Goal: Find specific page/section

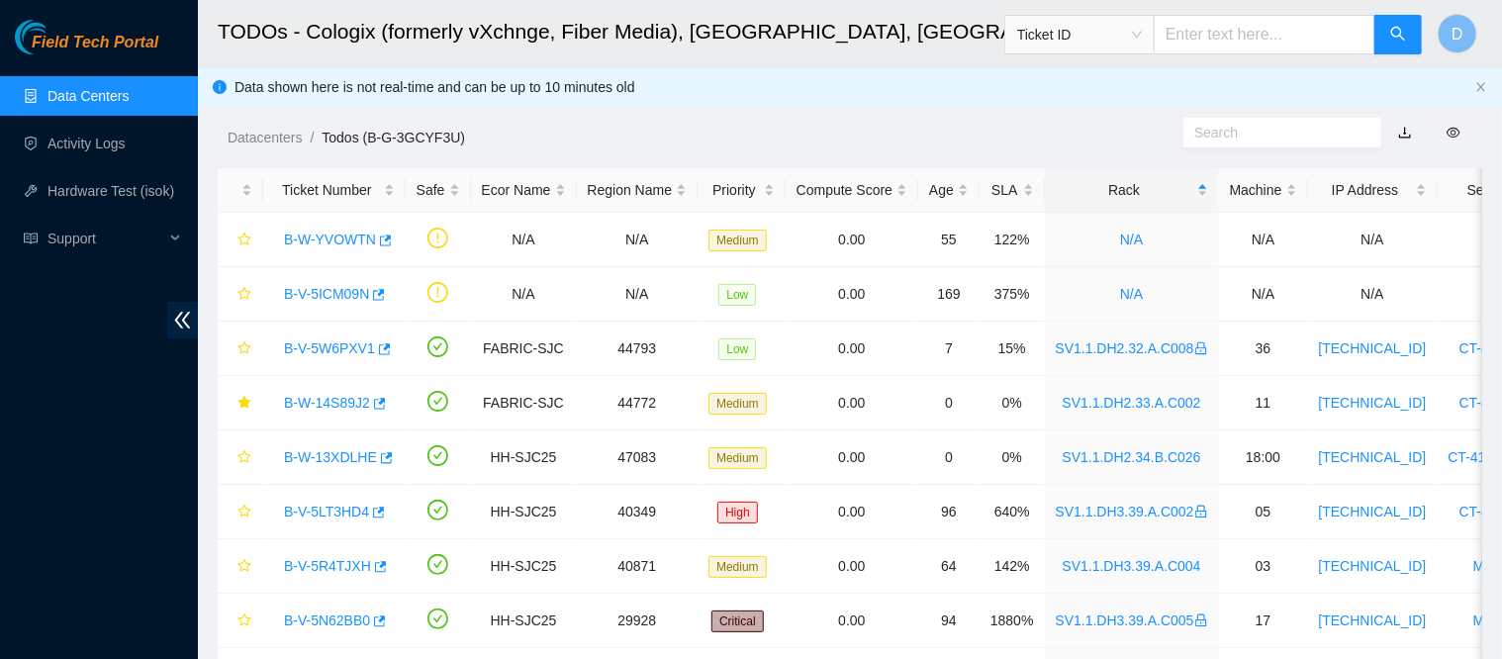
click at [129, 88] on link "Data Centers" at bounding box center [87, 96] width 81 height 16
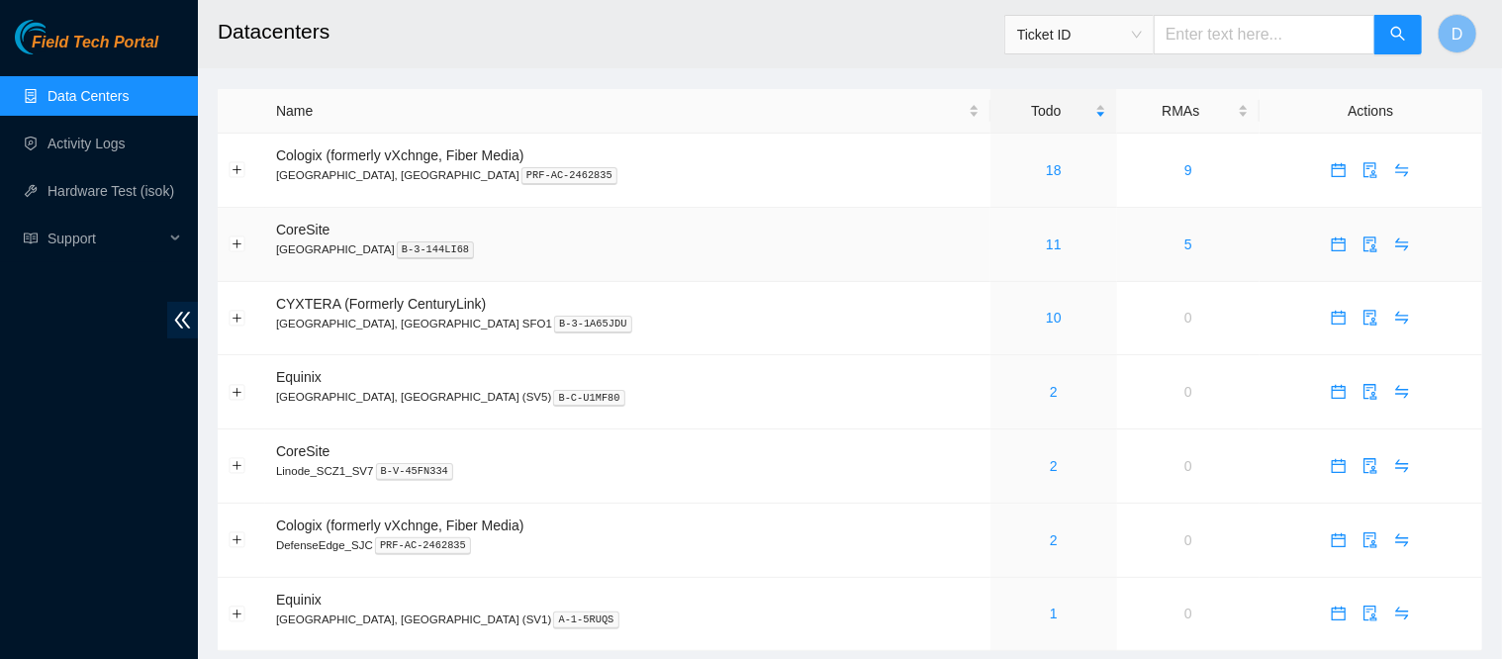
click at [1001, 246] on div "11" at bounding box center [1054, 245] width 106 height 22
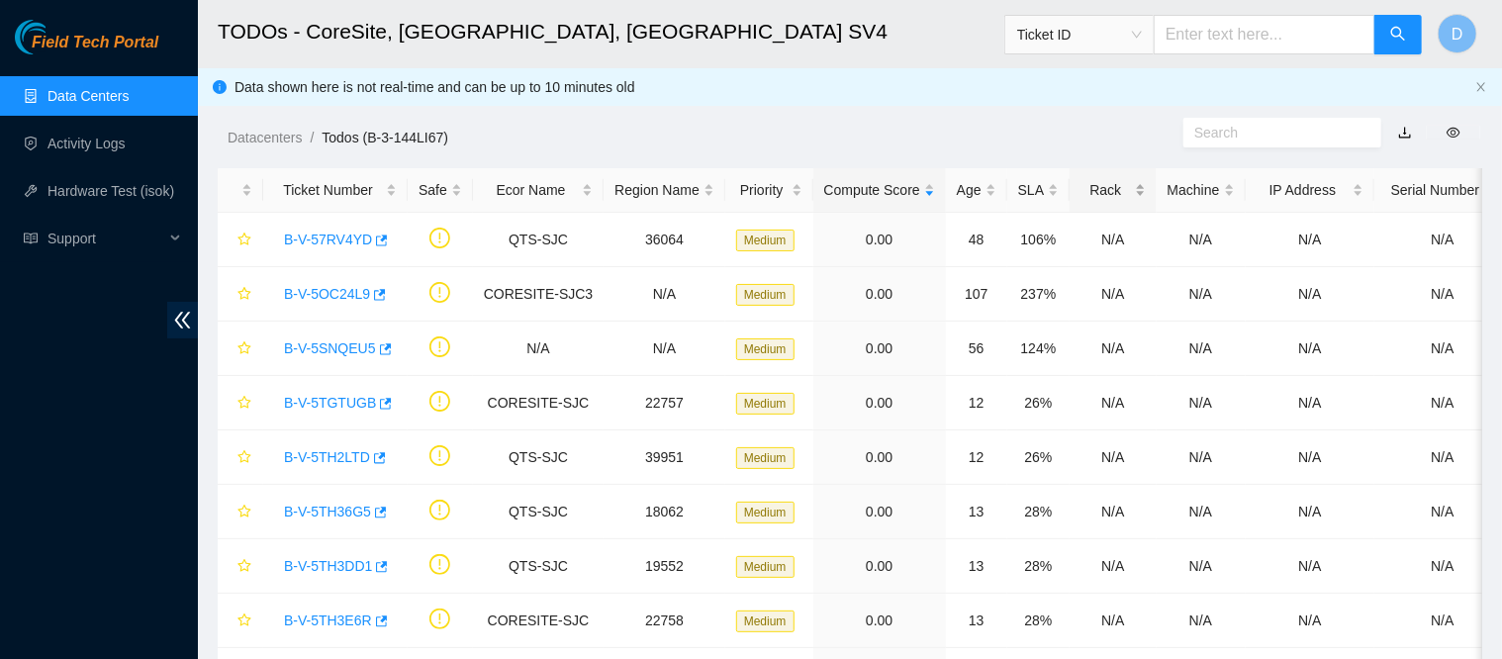
click at [1105, 183] on div "Rack" at bounding box center [1112, 190] width 64 height 22
click at [1088, 191] on div "Rack" at bounding box center [1112, 190] width 64 height 22
